Goal: Task Accomplishment & Management: Use online tool/utility

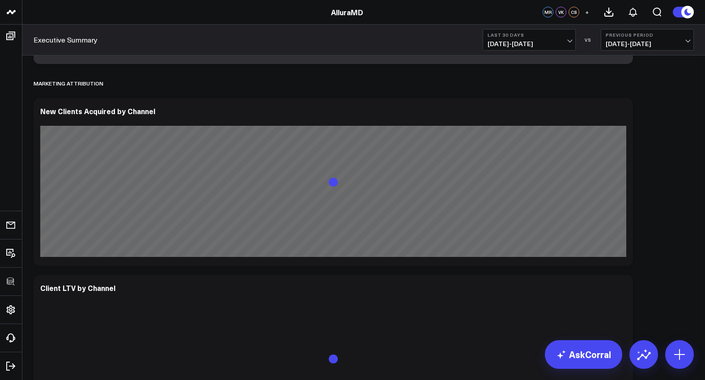
scroll to position [954, 0]
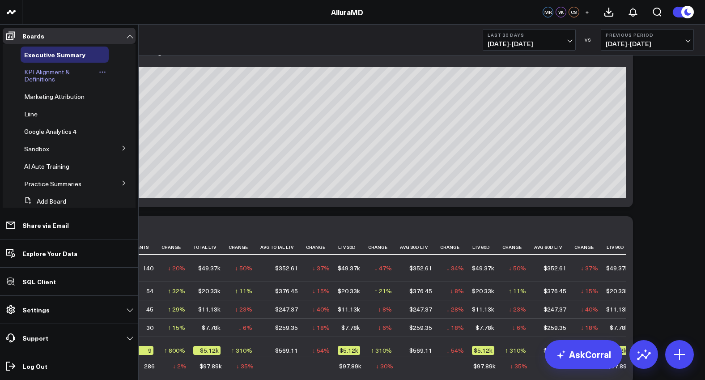
click at [42, 80] on span "KPI Alignment & Definitions" at bounding box center [47, 76] width 46 height 16
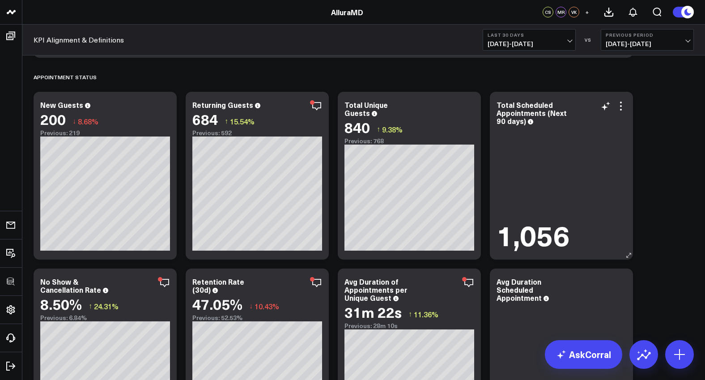
scroll to position [1523, 0]
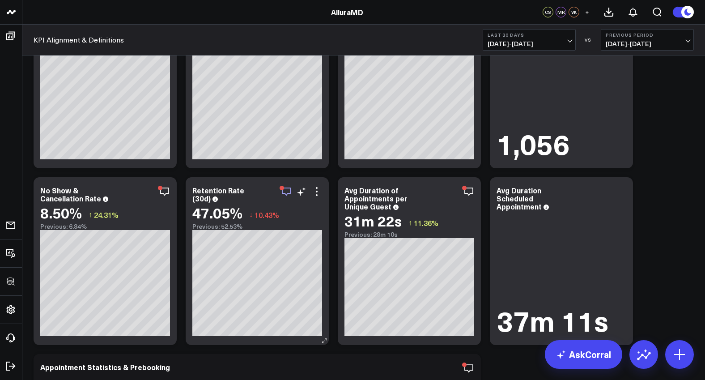
click at [287, 191] on icon "button" at bounding box center [286, 191] width 11 height 11
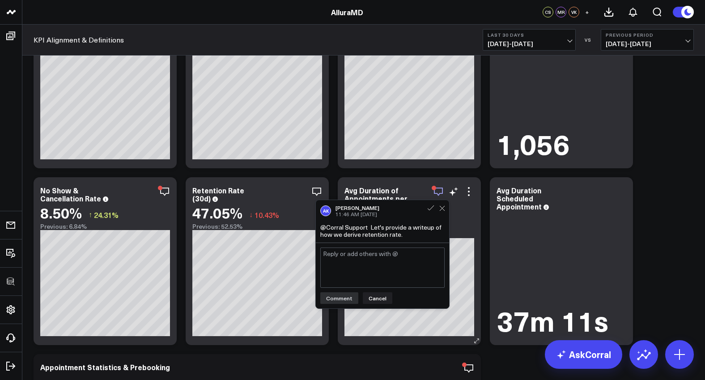
click at [437, 194] on icon "button" at bounding box center [438, 191] width 11 height 11
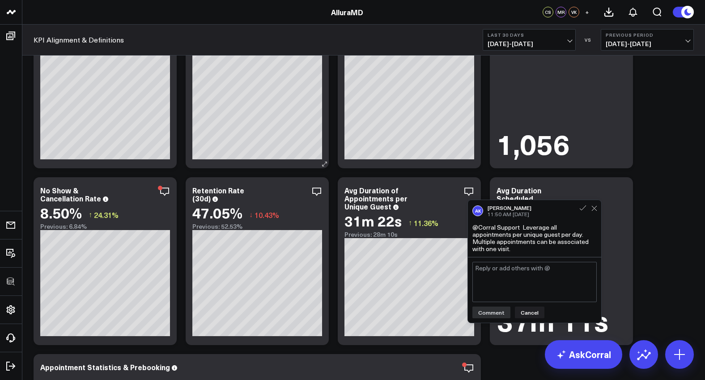
scroll to position [1792, 0]
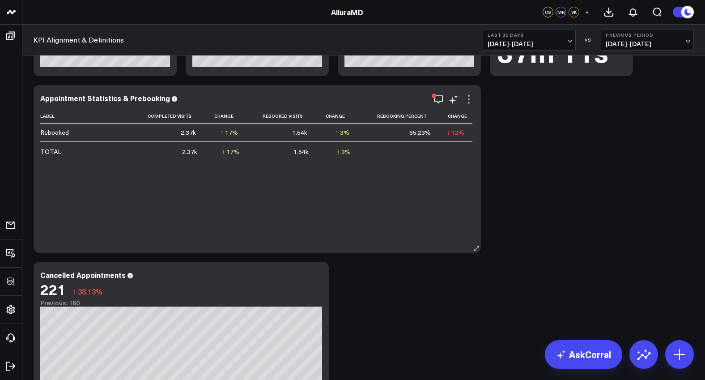
click at [472, 101] on icon at bounding box center [468, 99] width 11 height 11
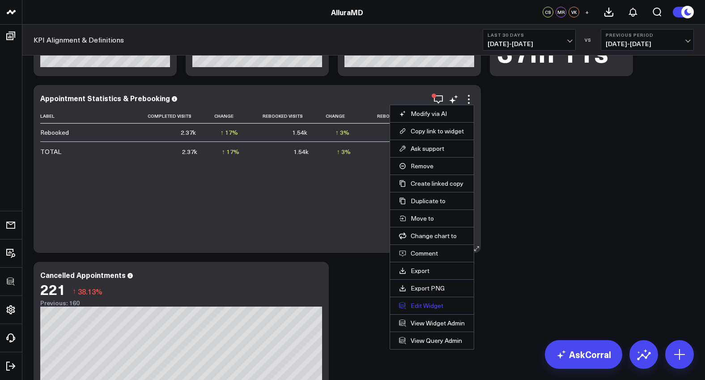
click at [415, 306] on button "Edit Widget" at bounding box center [432, 306] width 66 height 8
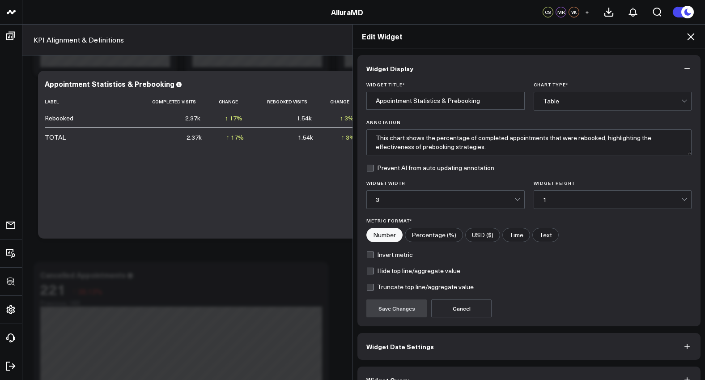
scroll to position [20, 0]
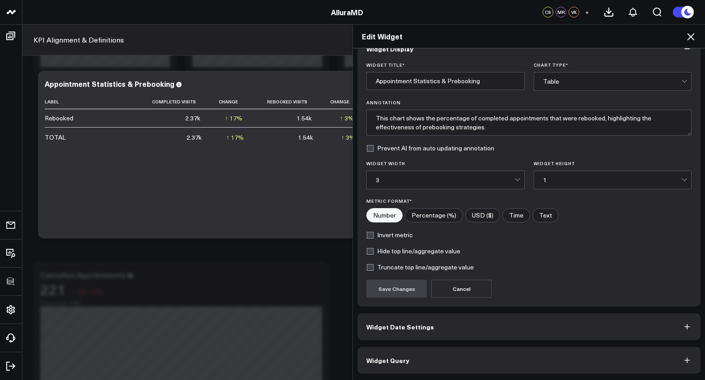
click at [448, 356] on button "Widget Query" at bounding box center [528, 360] width 343 height 27
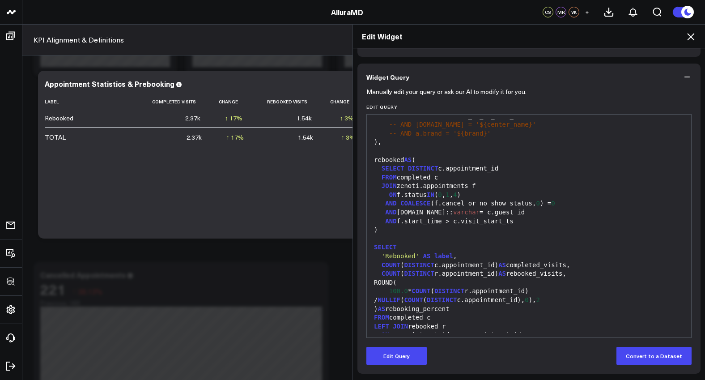
scroll to position [73, 0]
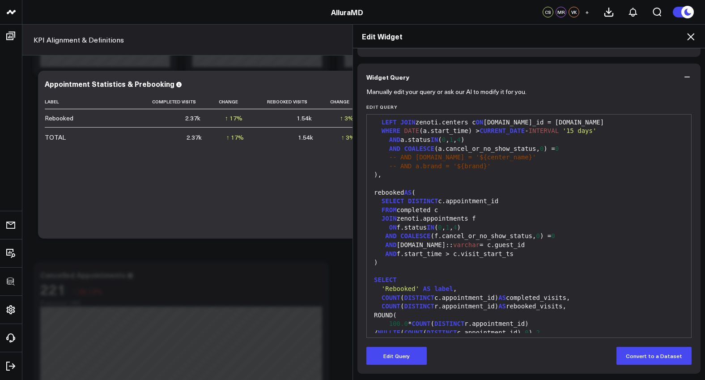
click at [391, 156] on span "-- AND [DOMAIN_NAME] = '${center_name}'" at bounding box center [462, 156] width 147 height 7
click at [505, 197] on div "SELECT DISTINCT c.appointment_id" at bounding box center [528, 201] width 315 height 9
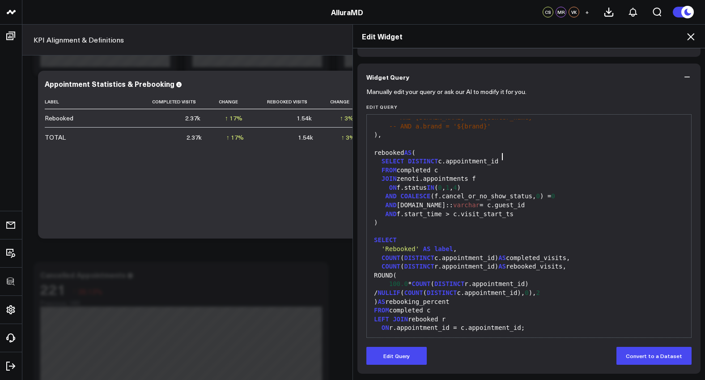
click at [418, 344] on form "Manually edit your query or ask our AI to modify it for you. Edit Query 99 1 2 …" at bounding box center [528, 227] width 325 height 274
click at [415, 348] on button "Edit Query" at bounding box center [396, 356] width 60 height 18
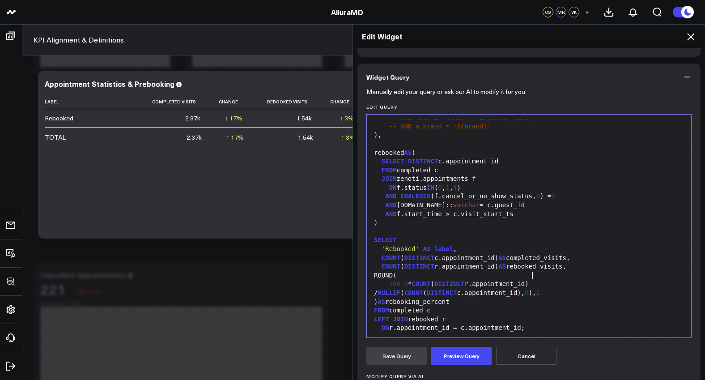
click at [530, 280] on div "100.0 * COUNT ( DISTINCT r.appointment_id)" at bounding box center [528, 284] width 315 height 9
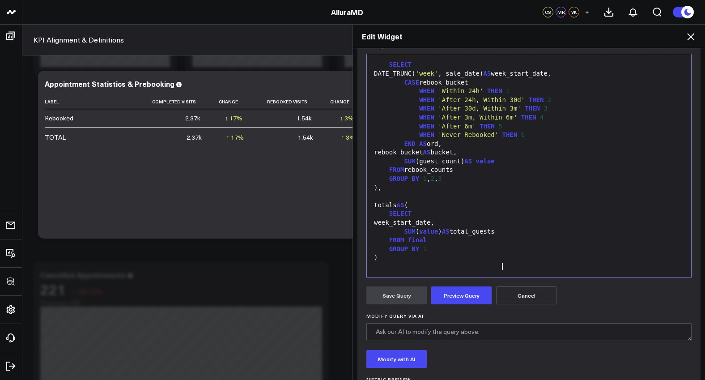
scroll to position [170, 0]
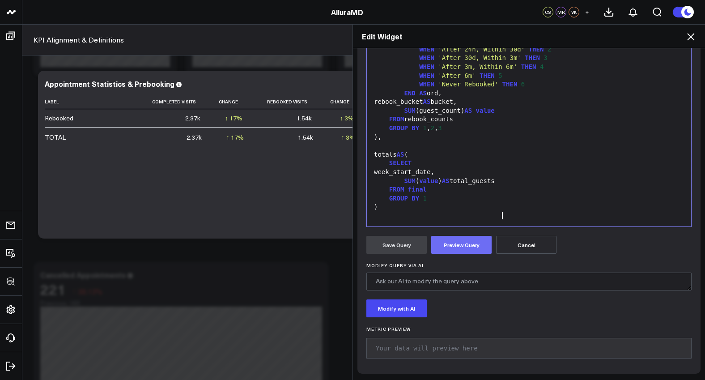
click at [450, 248] on button "Preview Query" at bounding box center [461, 245] width 60 height 18
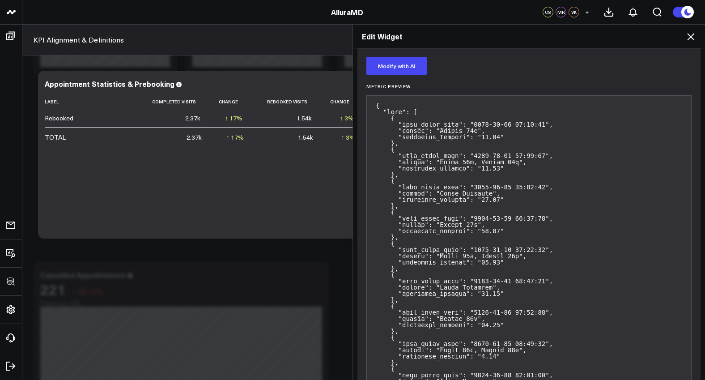
scroll to position [326, 0]
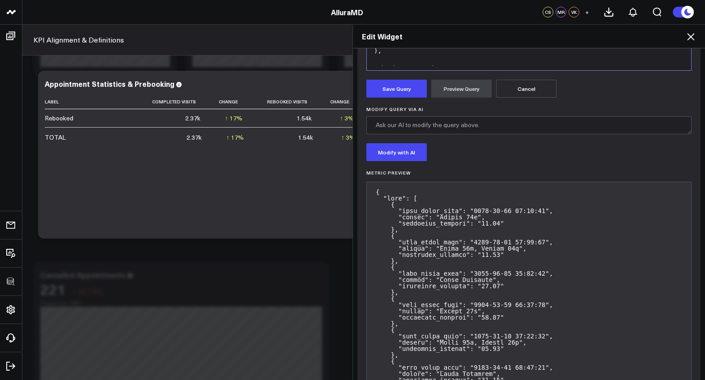
click at [396, 99] on form "Manually edit your query or ask our AI to modify it for you. Edit Query 99 1 2 …" at bounding box center [528, 166] width 325 height 686
click at [396, 94] on button "Save Query" at bounding box center [396, 89] width 60 height 18
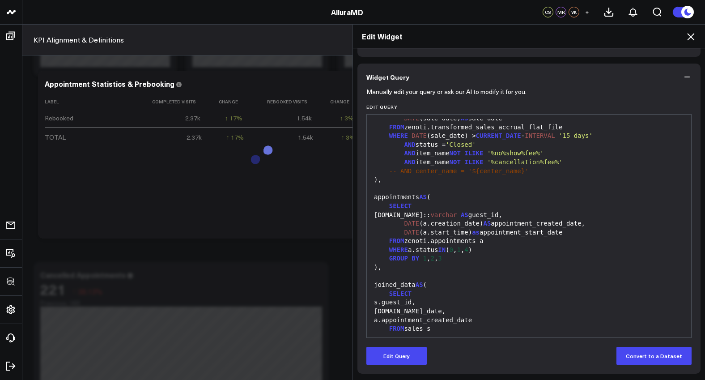
scroll to position [0, 0]
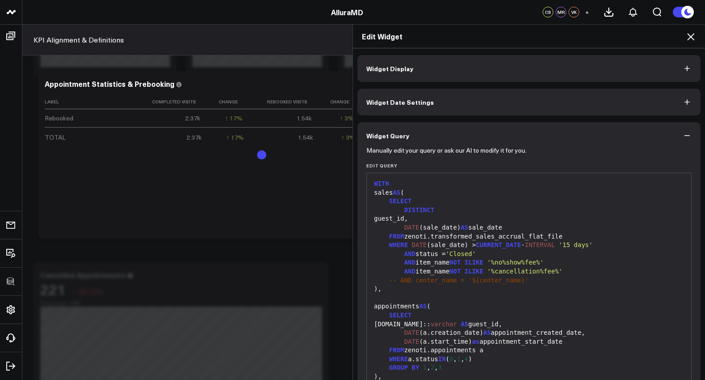
click at [490, 68] on button "Widget Display" at bounding box center [528, 68] width 343 height 27
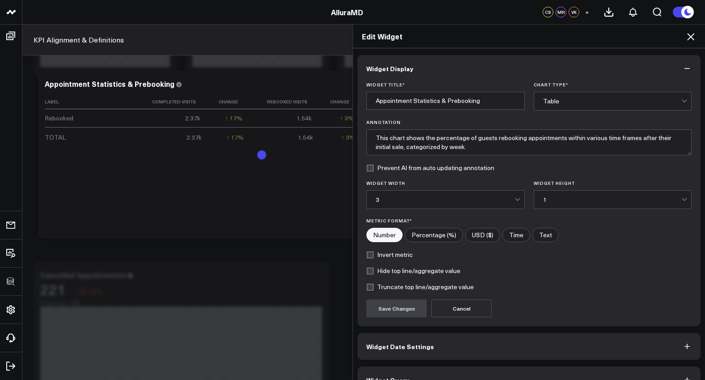
click at [553, 99] on div "Table" at bounding box center [612, 101] width 139 height 7
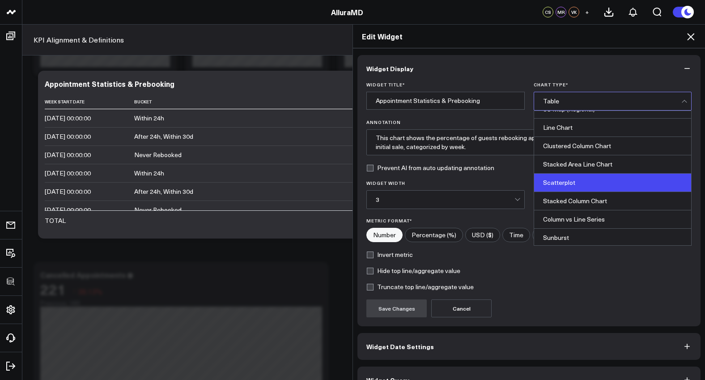
scroll to position [314, 0]
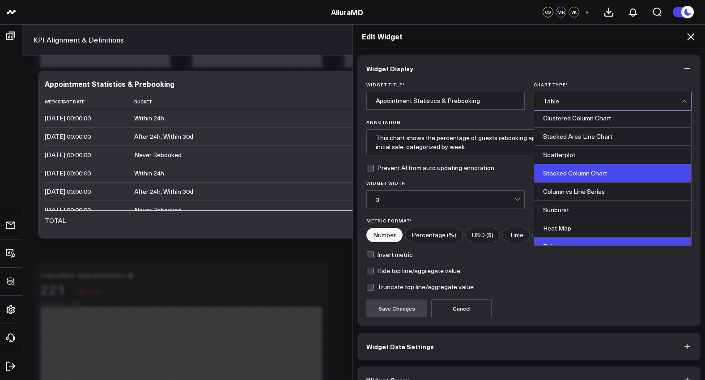
click at [572, 177] on div "Stacked Column Chart" at bounding box center [612, 173] width 157 height 18
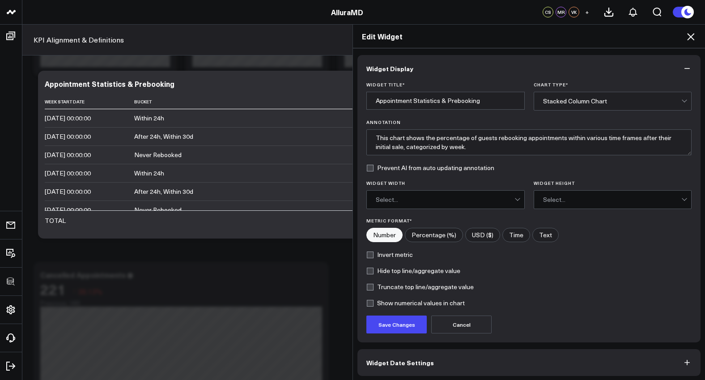
click at [425, 321] on div "Save Changes Cancel" at bounding box center [528, 324] width 325 height 18
click at [417, 321] on button "Save Changes" at bounding box center [396, 324] width 60 height 18
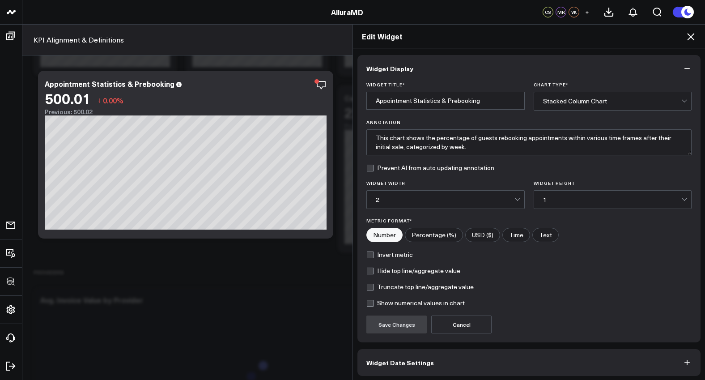
click at [565, 0] on div "CS MR VK +" at bounding box center [606, 12] width 127 height 24
drag, startPoint x: 475, startPoint y: 106, endPoint x: 318, endPoint y: 96, distance: 157.7
click at [318, 96] on div "Edit Widget Widget Display Widget Title * Appointment Statistics & Prebooking C…" at bounding box center [352, 202] width 705 height 356
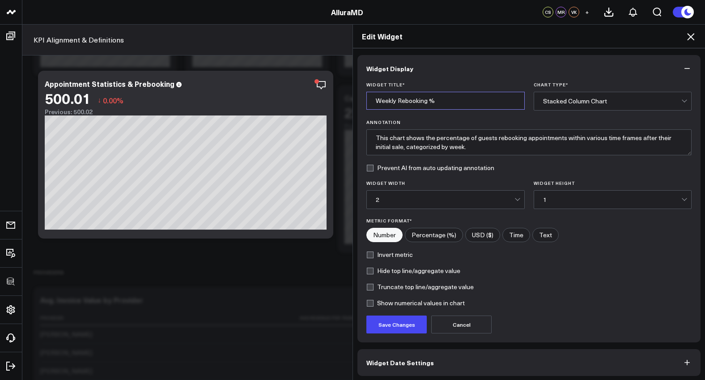
type input "Weekly Rebooking %"
click at [424, 239] on label "Percentage (%)" at bounding box center [434, 235] width 58 height 14
click at [424, 239] on input"] "Percentage (%)" at bounding box center [433, 234] width 57 height 13
radio input"] "true"
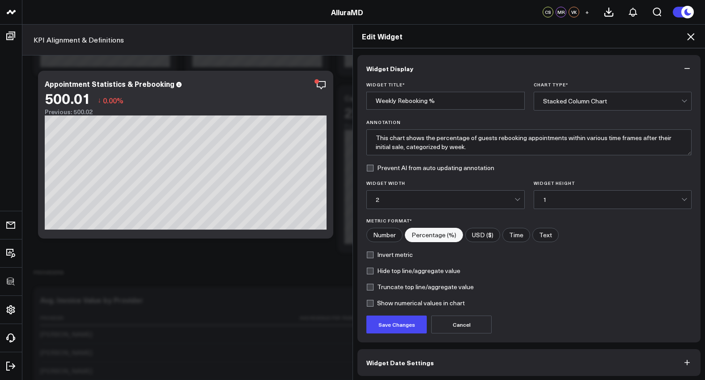
click at [412, 274] on label "Hide top line/aggregate value" at bounding box center [413, 270] width 94 height 7
click at [374, 274] on input "Hide top line/aggregate value" at bounding box center [369, 270] width 7 height 7
checkbox input "true"
click at [408, 285] on label "Truncate top line/aggregate value" at bounding box center [419, 286] width 107 height 7
click at [374, 285] on input "Truncate top line/aggregate value" at bounding box center [369, 286] width 7 height 7
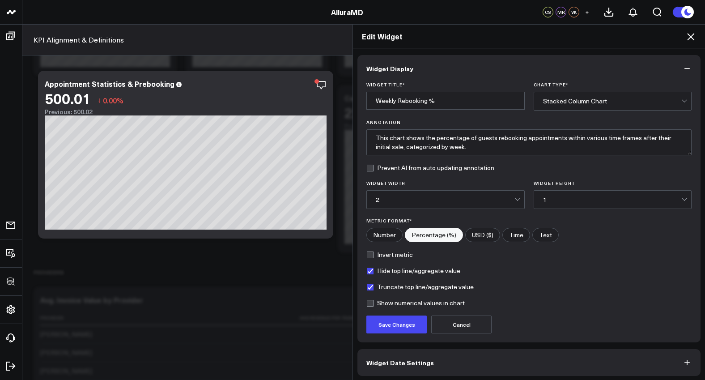
checkbox input "true"
drag, startPoint x: 396, startPoint y: 204, endPoint x: 390, endPoint y: 205, distance: 5.9
click at [390, 205] on div "2" at bounding box center [445, 200] width 139 height 18
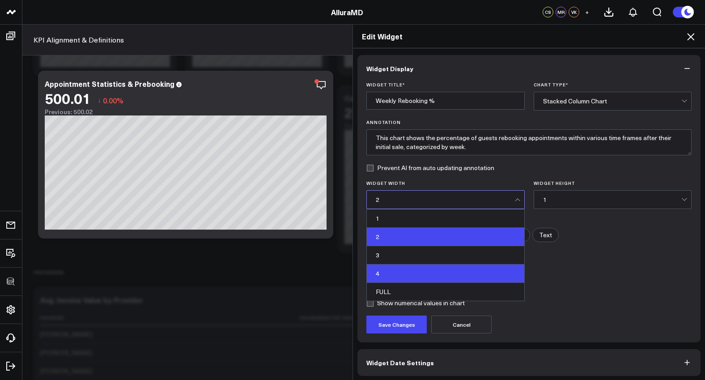
click at [391, 269] on div "4" at bounding box center [445, 273] width 157 height 18
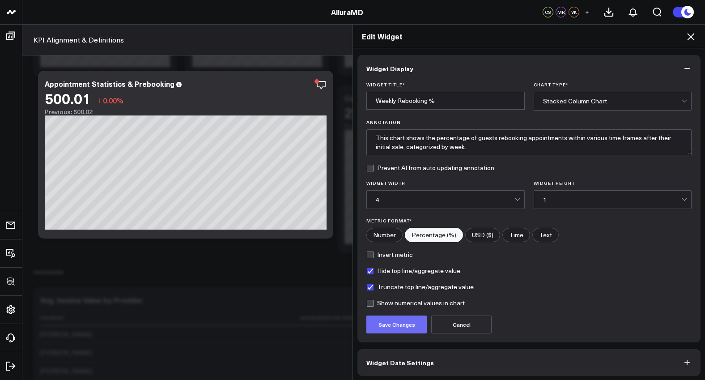
click at [407, 325] on button "Save Changes" at bounding box center [396, 324] width 60 height 18
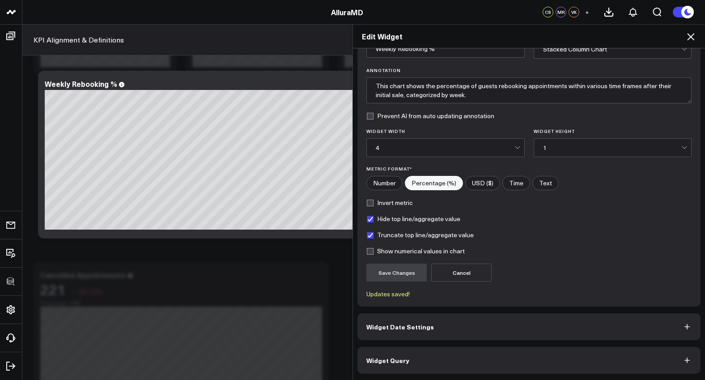
scroll to position [0, 0]
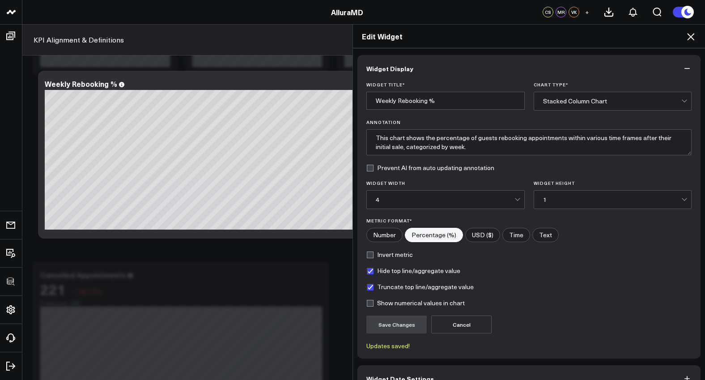
click at [685, 63] on button "Widget Display" at bounding box center [528, 68] width 343 height 27
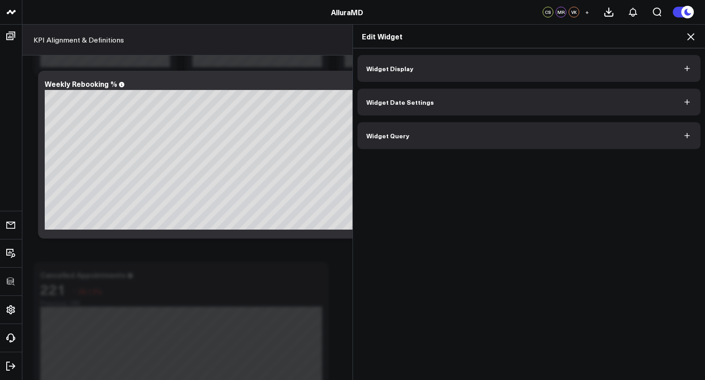
click at [689, 39] on icon at bounding box center [690, 36] width 11 height 11
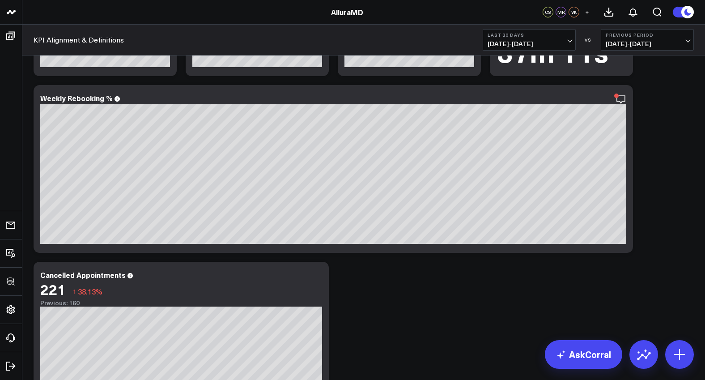
click at [521, 43] on span "[DATE] - [DATE]" at bounding box center [529, 43] width 83 height 7
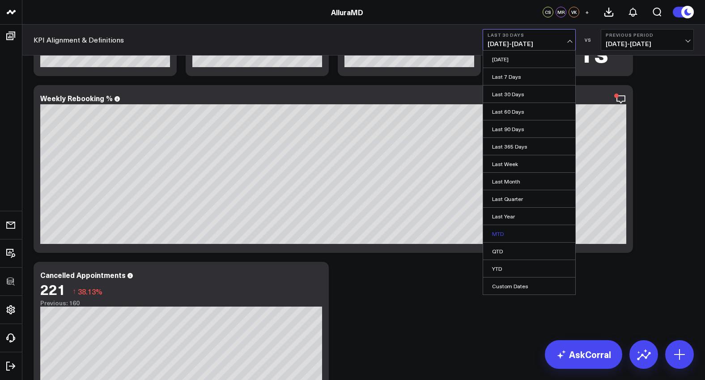
click at [514, 238] on link "MTD" at bounding box center [529, 233] width 92 height 17
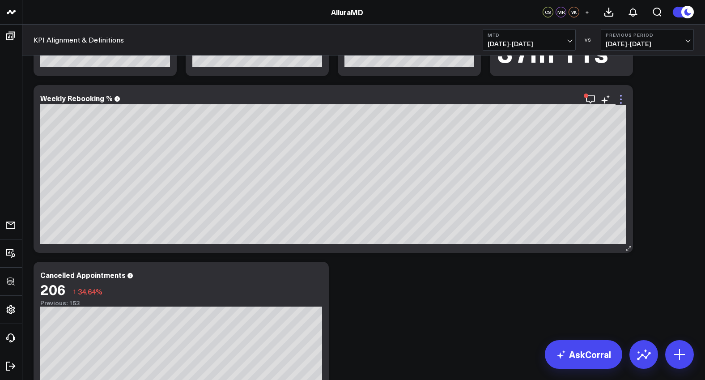
click at [620, 102] on icon at bounding box center [621, 99] width 11 height 11
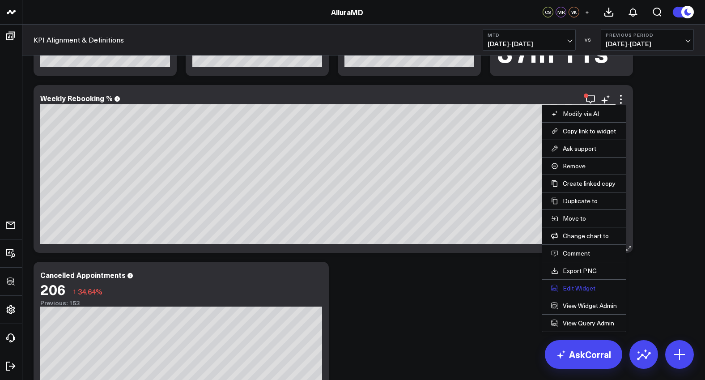
click at [576, 291] on button "Edit Widget" at bounding box center [584, 288] width 66 height 8
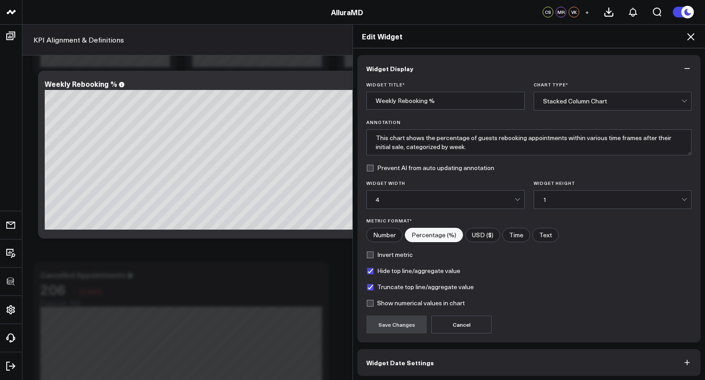
scroll to position [18, 0]
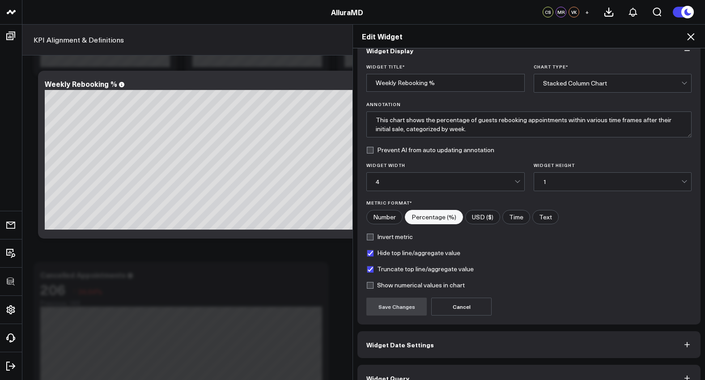
click at [507, 329] on div "Widget Display Widget Title * Weekly Rebooking % Chart Type * Stacked Column Ch…" at bounding box center [528, 214] width 343 height 354
click at [507, 337] on button "Widget Date Settings" at bounding box center [528, 344] width 343 height 27
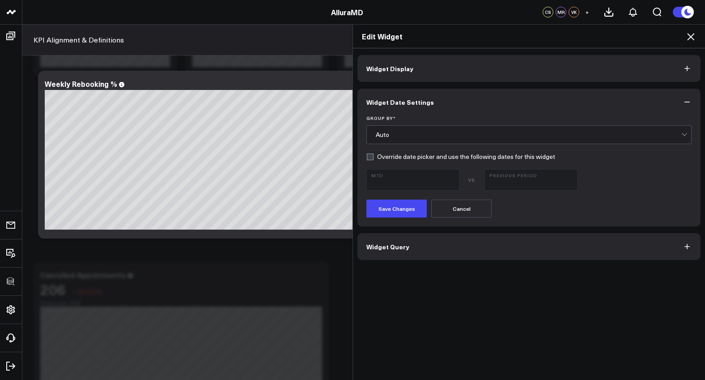
scroll to position [0, 0]
click at [419, 140] on div "Auto" at bounding box center [529, 135] width 306 height 18
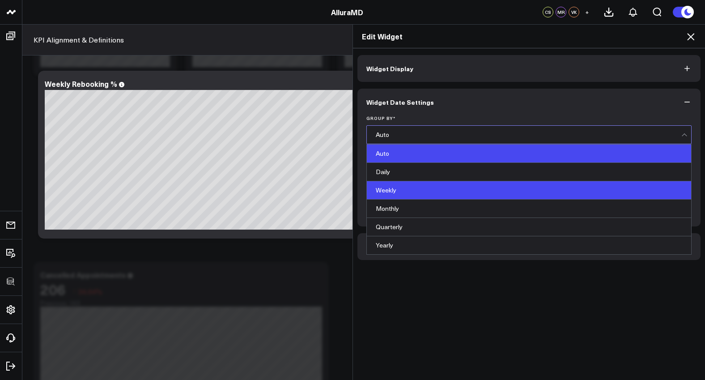
click at [414, 188] on div "Weekly" at bounding box center [529, 190] width 324 height 18
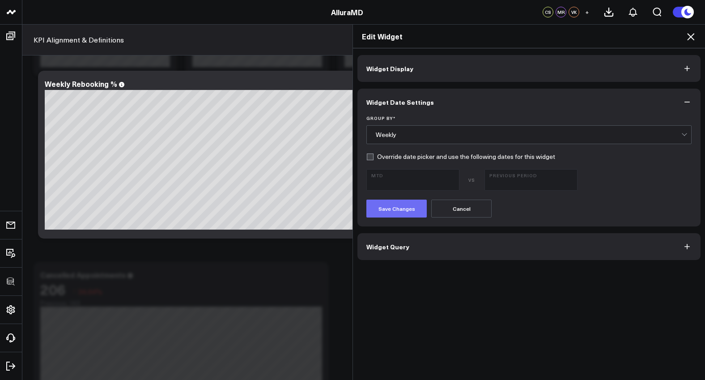
click at [411, 214] on button "Save Changes" at bounding box center [396, 209] width 60 height 18
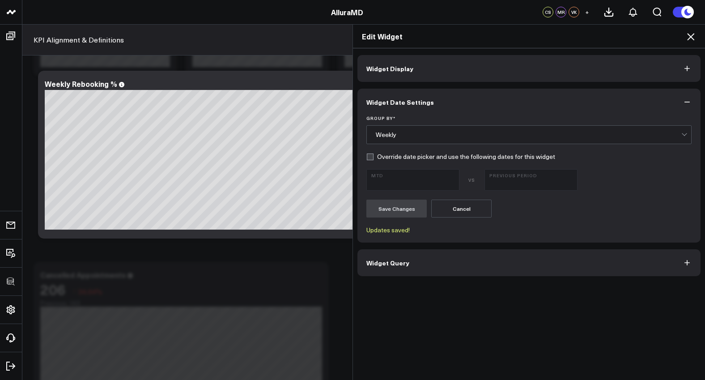
click at [664, 65] on button "Widget Display" at bounding box center [528, 68] width 343 height 27
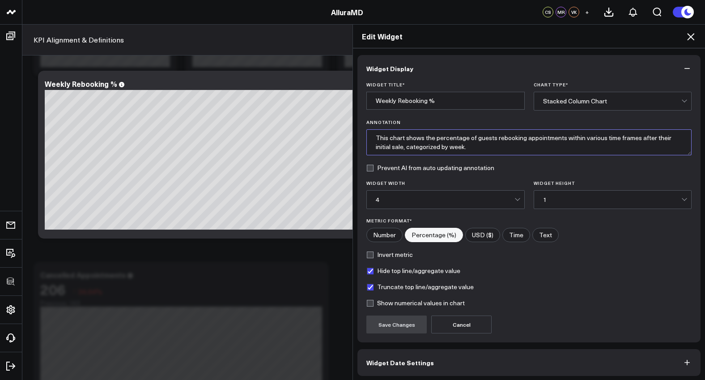
click at [551, 149] on textarea "This chart shows the percentage of guests rebooking appointments within various…" at bounding box center [528, 142] width 325 height 26
click at [692, 36] on div "Edit Widget" at bounding box center [529, 37] width 352 height 24
click at [692, 36] on icon at bounding box center [690, 36] width 7 height 7
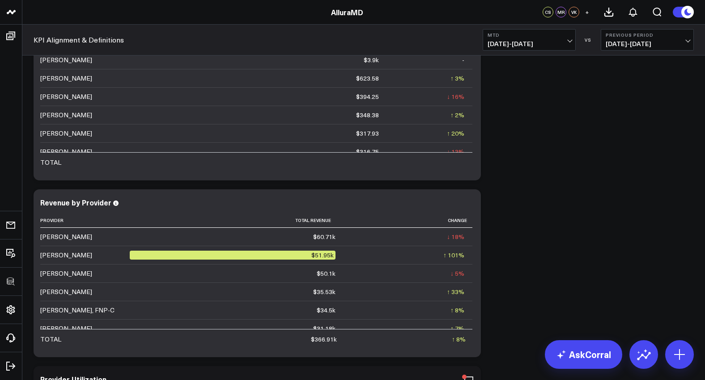
scroll to position [2455, 0]
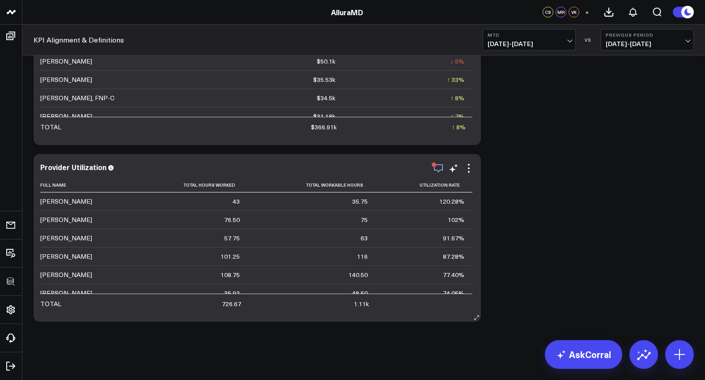
click at [442, 170] on icon "button" at bounding box center [438, 168] width 9 height 8
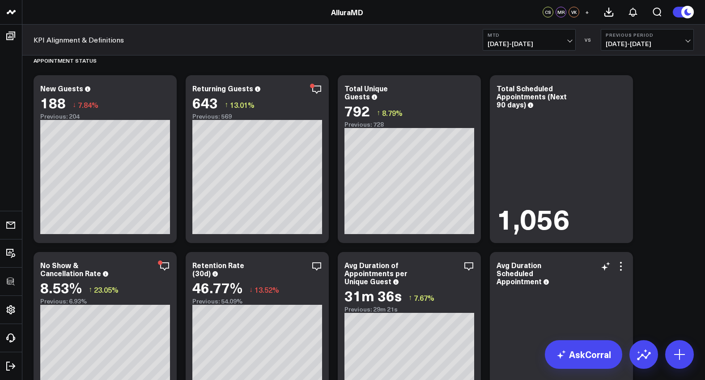
scroll to position [1287, 0]
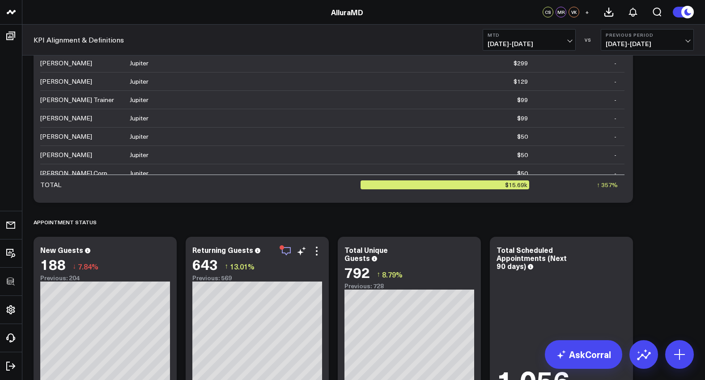
click at [282, 250] on icon "button" at bounding box center [286, 251] width 9 height 8
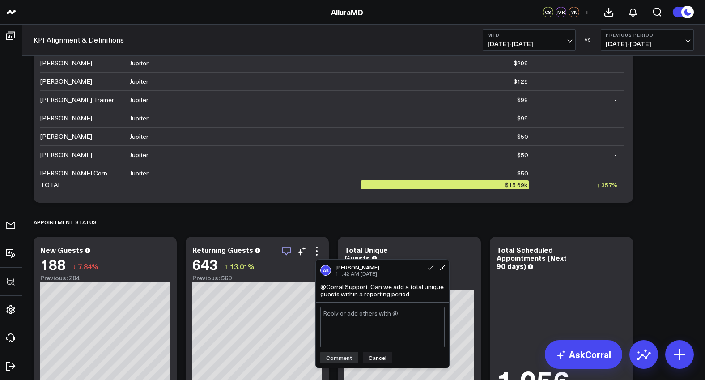
click at [282, 250] on icon "button" at bounding box center [286, 251] width 9 height 8
click at [383, 223] on div "APPOINTMENT STATUS" at bounding box center [364, 222] width 660 height 21
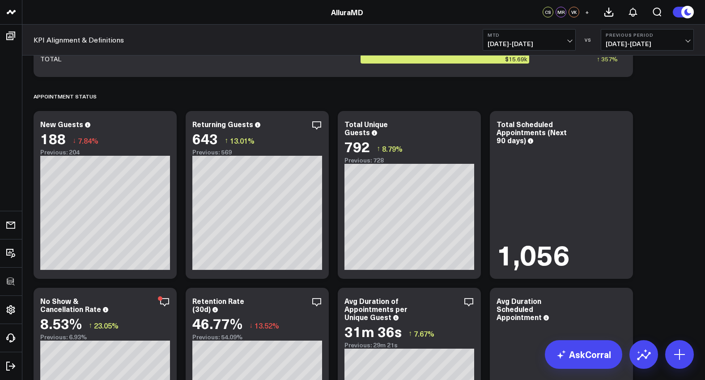
scroll to position [1560, 0]
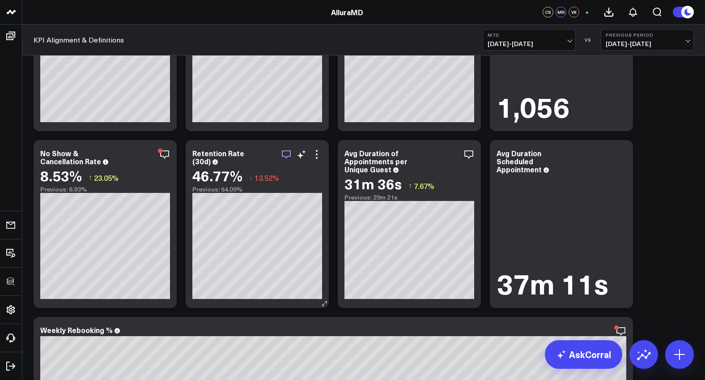
click at [291, 155] on icon "button" at bounding box center [286, 154] width 11 height 11
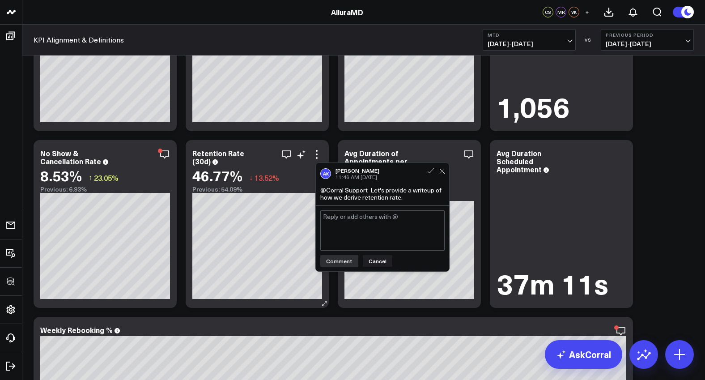
click at [274, 158] on div "Retention Rate (30d)" at bounding box center [257, 157] width 130 height 16
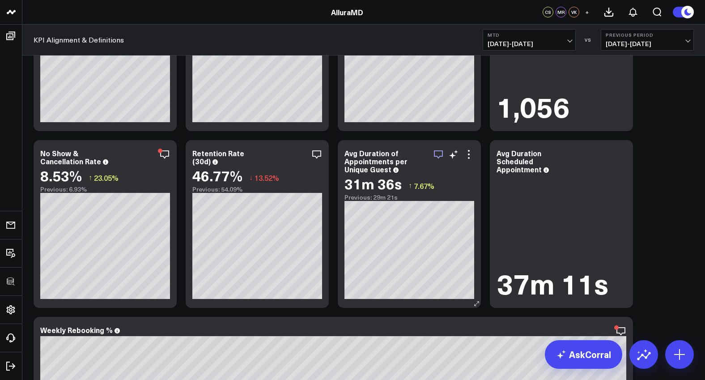
click at [438, 152] on icon "button" at bounding box center [438, 154] width 11 height 11
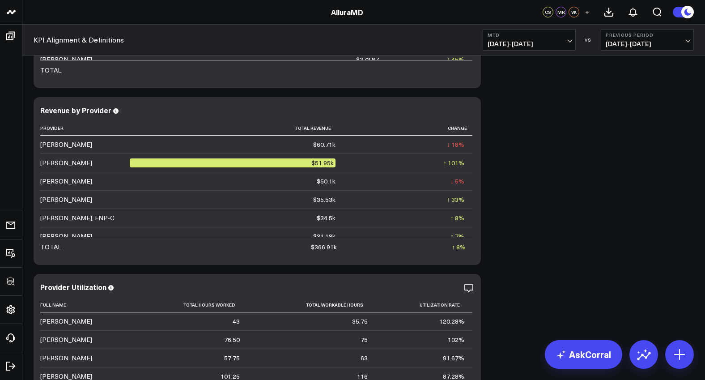
scroll to position [2418, 0]
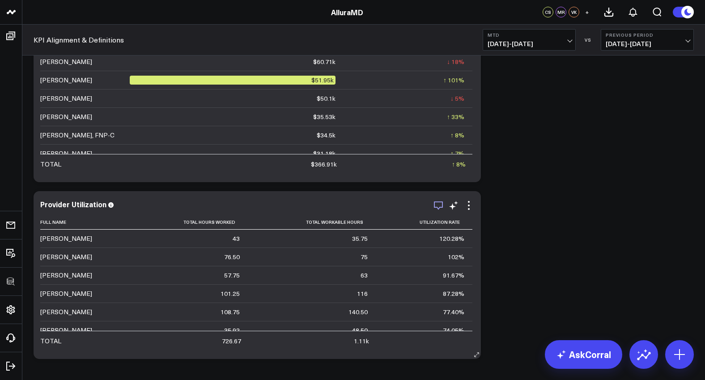
click at [442, 206] on icon "button" at bounding box center [438, 205] width 11 height 11
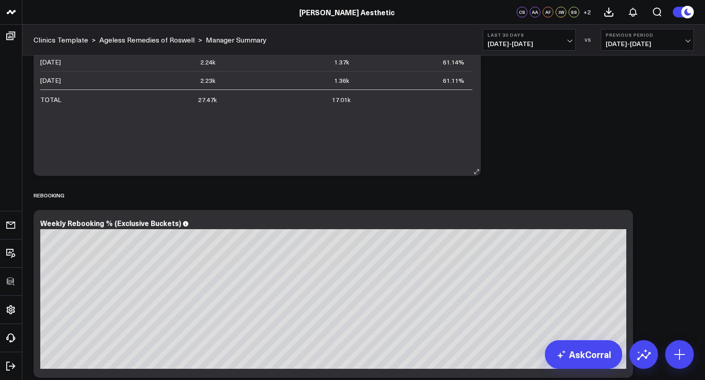
scroll to position [1563, 0]
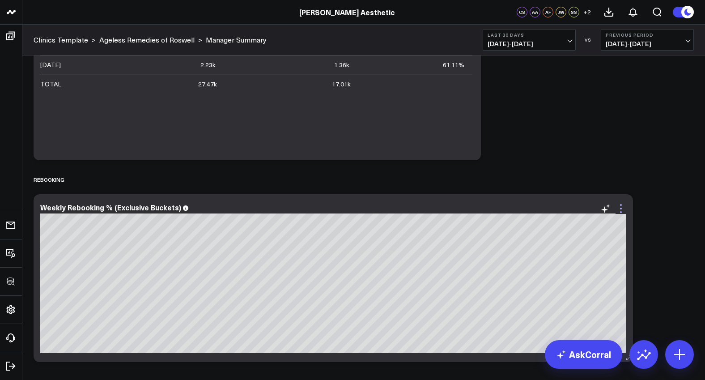
click at [621, 208] on icon at bounding box center [621, 209] width 2 height 2
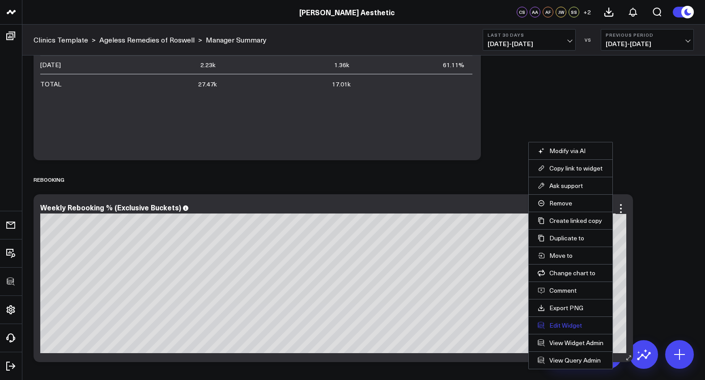
click at [578, 327] on button "Edit Widget" at bounding box center [571, 325] width 66 height 8
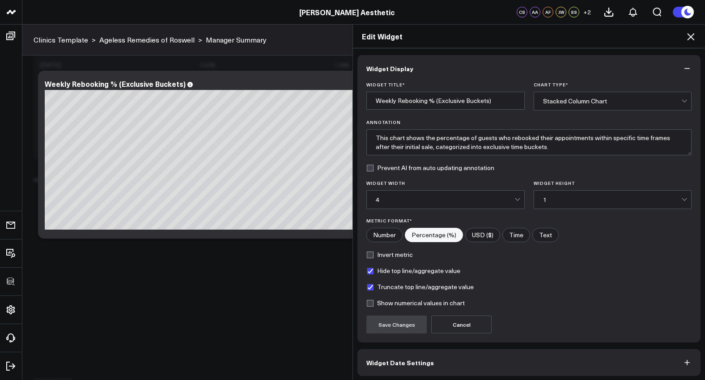
scroll to position [36, 0]
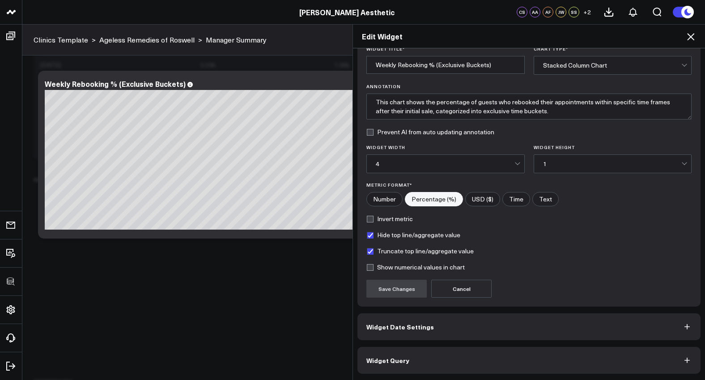
click at [530, 348] on button "Widget Query" at bounding box center [528, 360] width 343 height 27
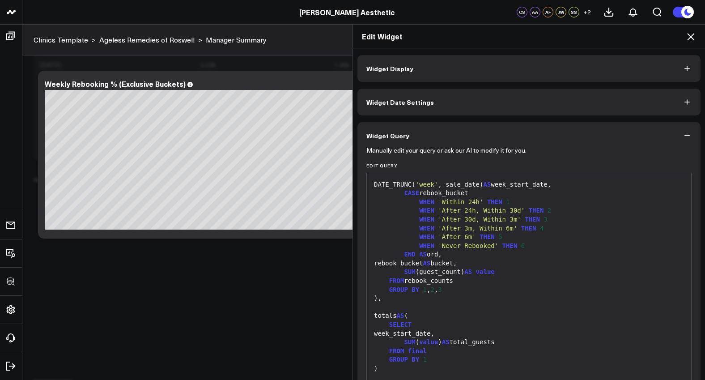
scroll to position [59, 0]
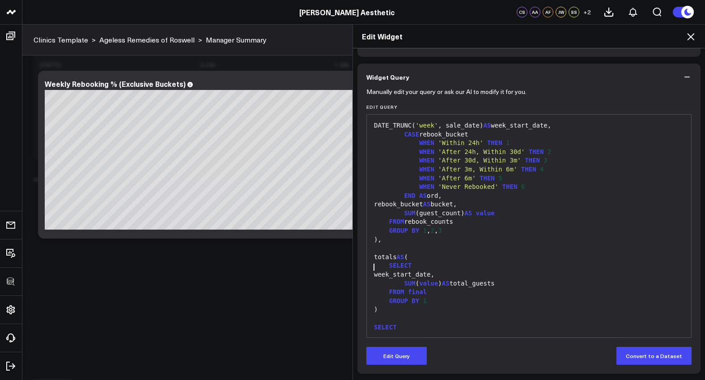
click at [549, 314] on div at bounding box center [528, 318] width 315 height 9
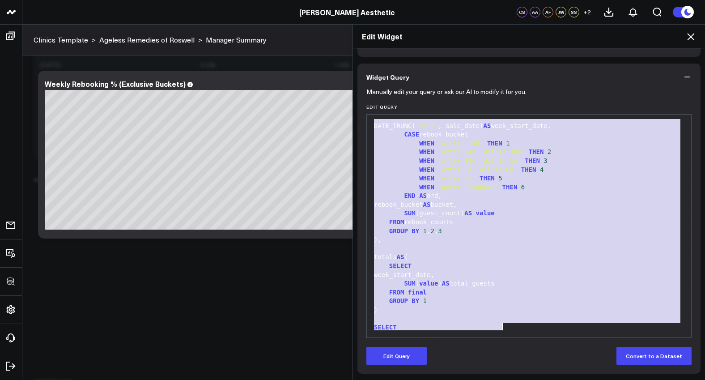
copy div "WITH AND s.sale_date < a.appointment_start_date ), classified AS ( SELECT jd.gu…"
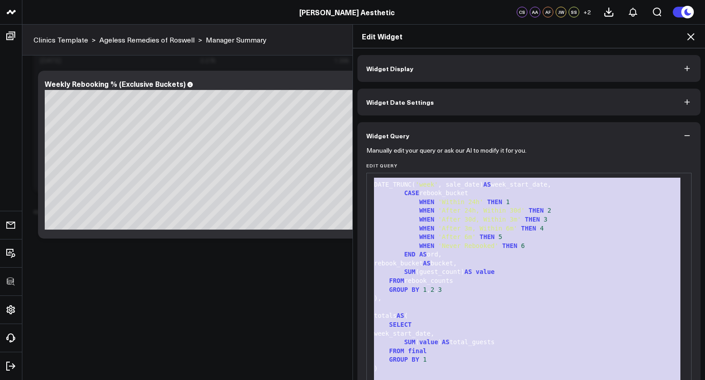
click at [560, 68] on button "Widget Display" at bounding box center [528, 68] width 343 height 27
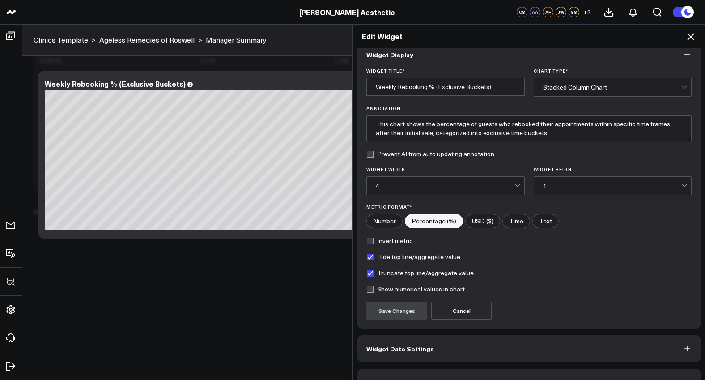
scroll to position [36, 0]
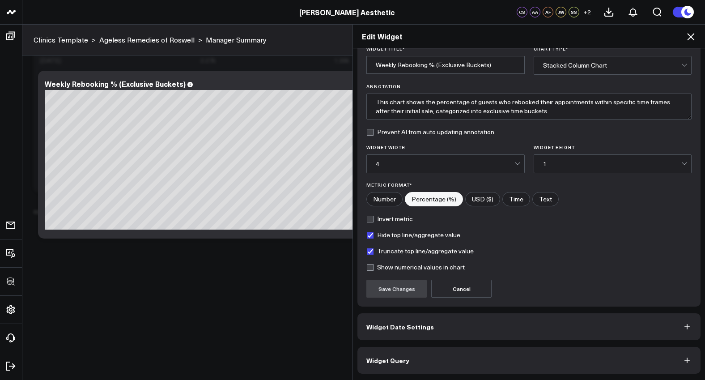
click at [546, 334] on button "Widget Date Settings" at bounding box center [528, 326] width 343 height 27
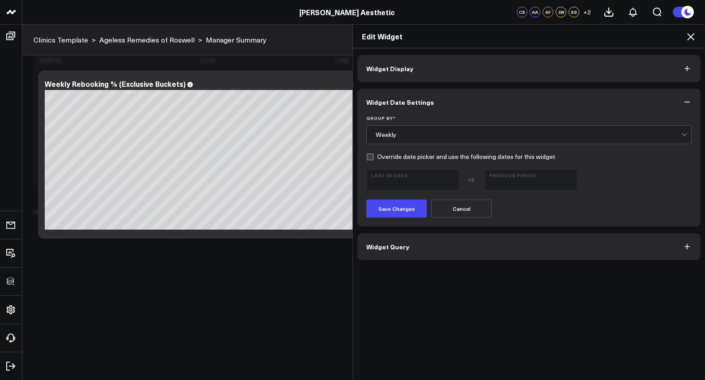
scroll to position [0, 0]
click at [641, 61] on button "Widget Display" at bounding box center [528, 68] width 343 height 27
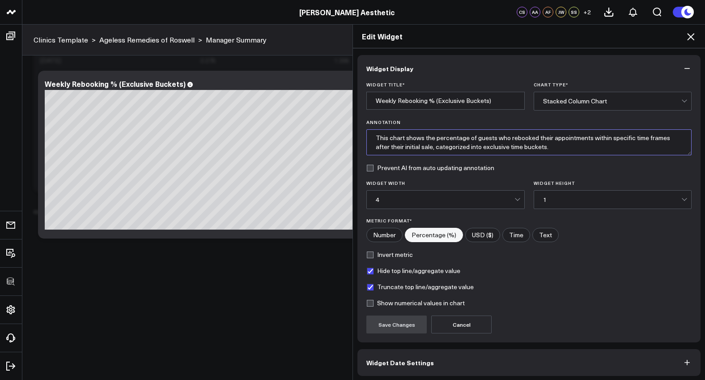
drag, startPoint x: 554, startPoint y: 149, endPoint x: 314, endPoint y: 136, distance: 240.1
click at [314, 136] on div "Edit Widget Widget Display Widget Title * Weekly Rebooking % (Exclusive Buckets…" at bounding box center [352, 202] width 705 height 356
